Goal: Information Seeking & Learning: Learn about a topic

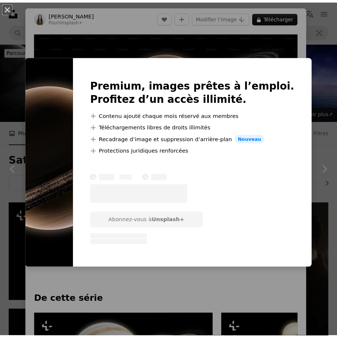
scroll to position [443, 0]
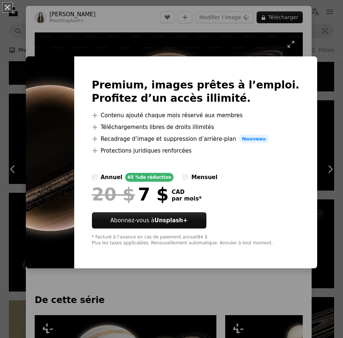
click at [255, 48] on div "An X shape Premium, images prêtes à l’emploi. Profitez d’un accès illimité. A p…" at bounding box center [171, 169] width 343 height 338
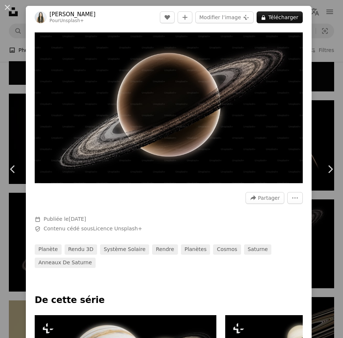
click at [10, 8] on button "An X shape" at bounding box center [7, 7] width 9 height 9
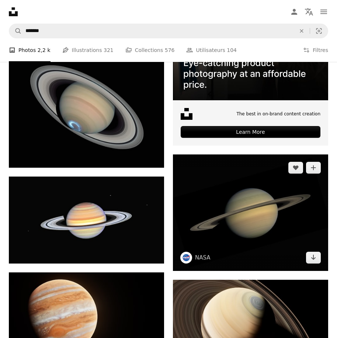
scroll to position [148, 0]
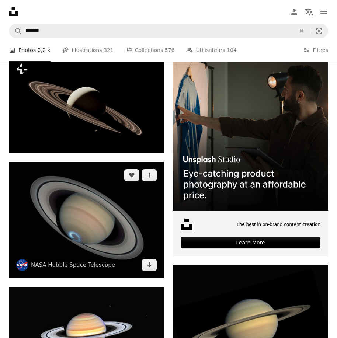
click at [69, 216] on img at bounding box center [86, 220] width 155 height 117
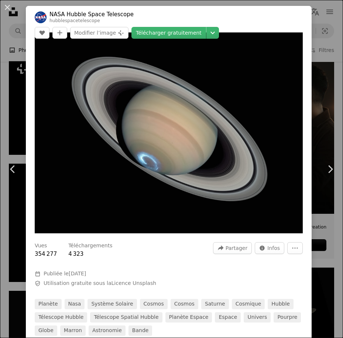
click at [7, 8] on button "An X shape" at bounding box center [7, 7] width 9 height 9
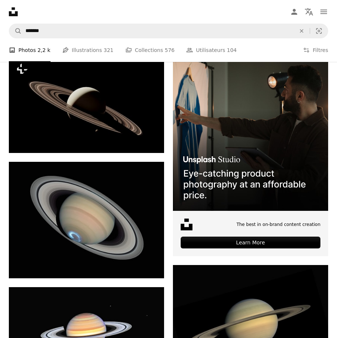
scroll to position [74, 0]
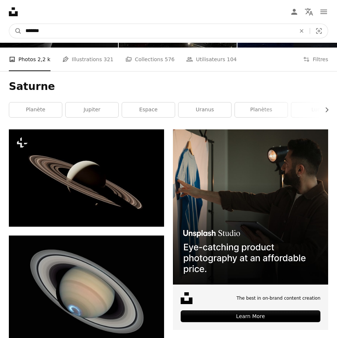
click at [196, 34] on input "*******" at bounding box center [158, 31] width 272 height 14
type input "**********"
click button "A magnifying glass" at bounding box center [15, 31] width 13 height 14
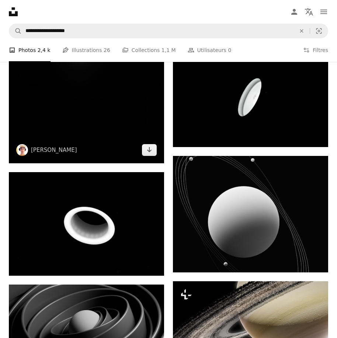
scroll to position [221, 0]
